Goal: Information Seeking & Learning: Learn about a topic

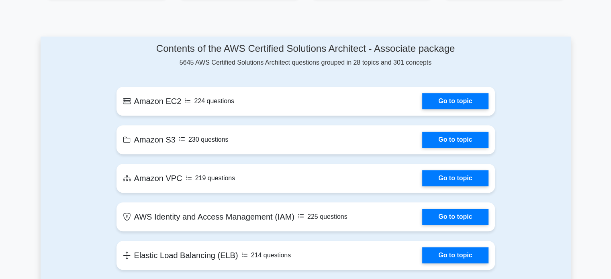
scroll to position [365, 0]
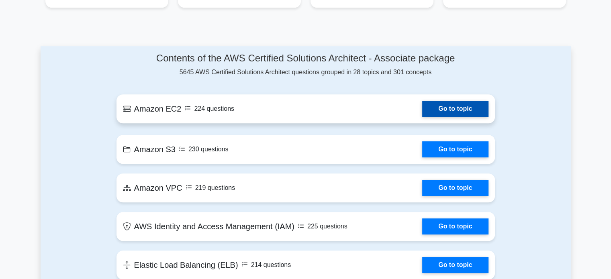
click at [422, 117] on link "Go to topic" at bounding box center [455, 109] width 66 height 16
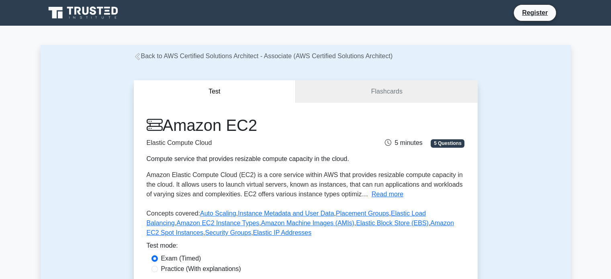
click at [118, 131] on div "Test Flashcards Amazon EC2 Elastic Compute Cloud Compute service that provides …" at bounding box center [306, 197] width 530 height 272
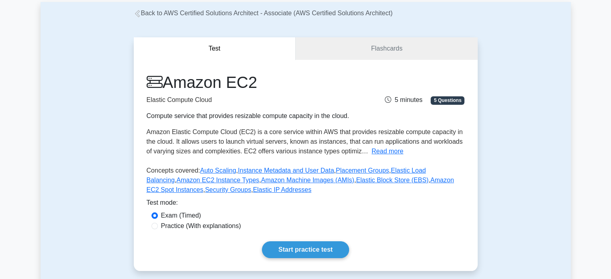
scroll to position [145, 0]
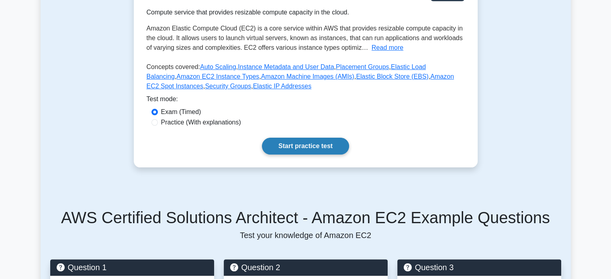
click at [294, 147] on link "Start practice test" at bounding box center [305, 146] width 87 height 17
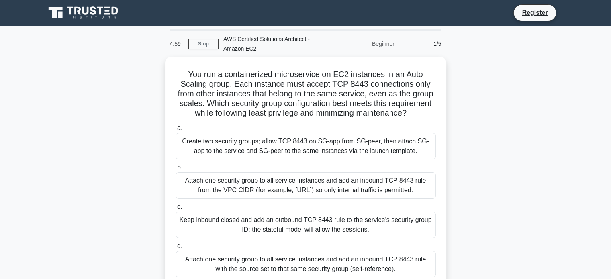
click at [133, 121] on div "You run a containerized microservice on EC2 instances in an Auto Scaling group.…" at bounding box center [306, 178] width 530 height 242
click at [144, 118] on div "You run a containerized microservice on EC2 instances in an Auto Scaling group.…" at bounding box center [306, 178] width 530 height 242
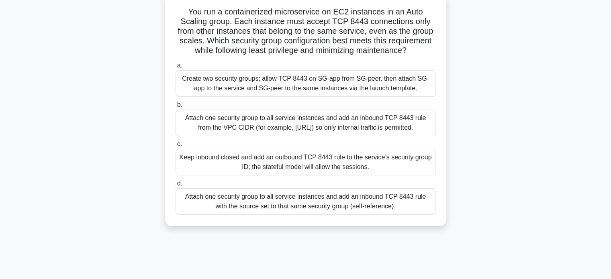
scroll to position [64, 0]
